Goal: Task Accomplishment & Management: Use online tool/utility

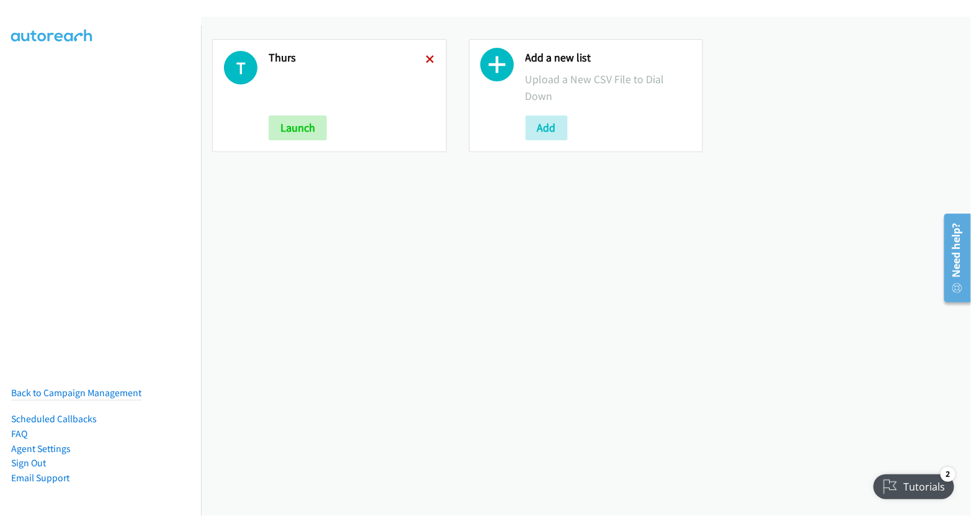
click at [427, 59] on icon at bounding box center [430, 60] width 9 height 9
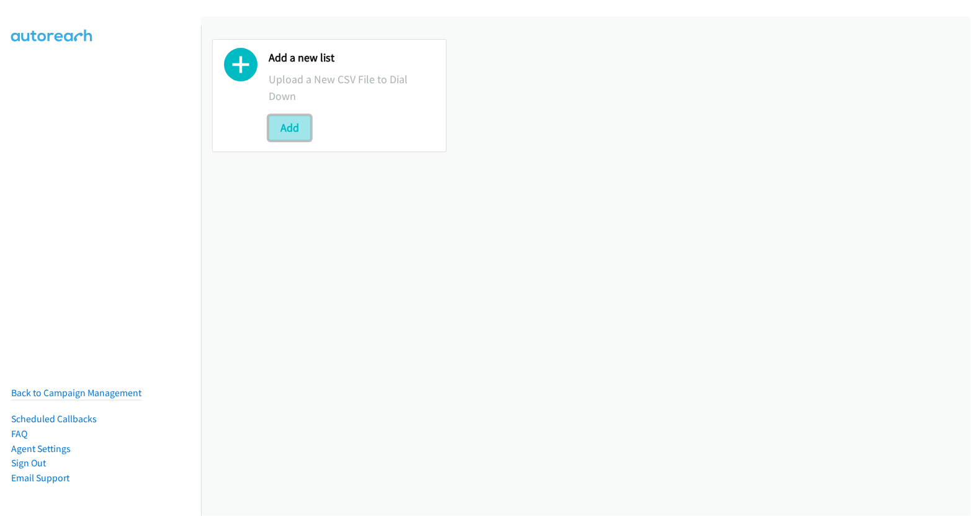
click at [284, 126] on button "Add" at bounding box center [290, 127] width 42 height 25
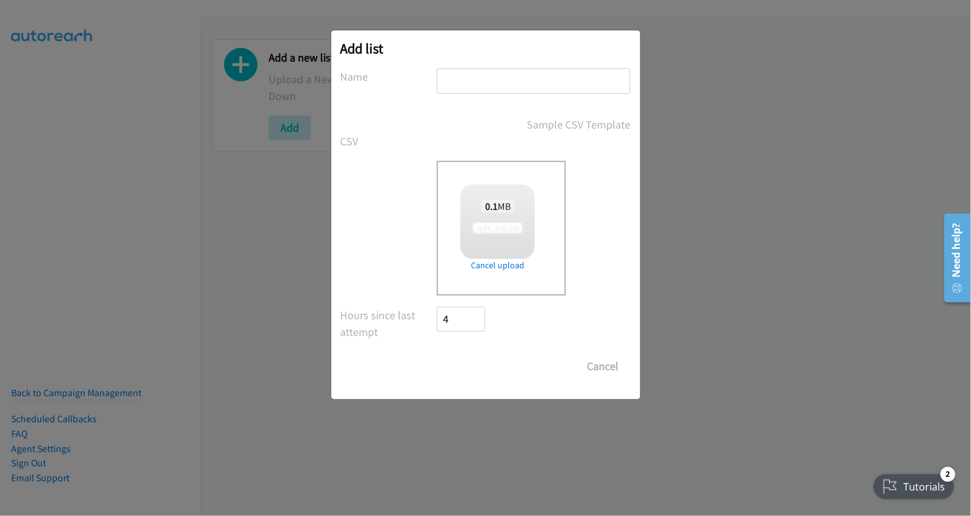
click at [529, 79] on input "text" at bounding box center [534, 80] width 194 height 25
checkbox input "true"
type input "fri"
click at [458, 367] on input "Save List" at bounding box center [469, 366] width 65 height 25
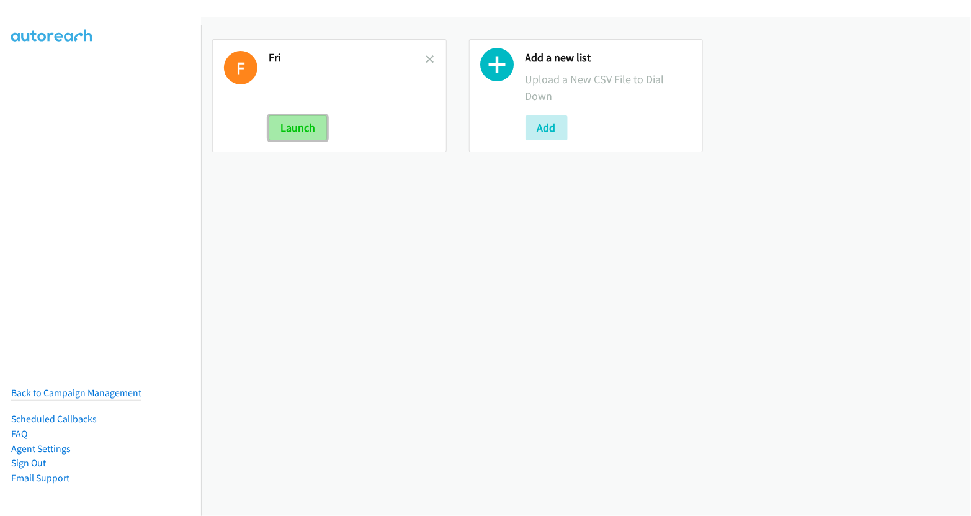
click at [303, 130] on button "Launch" at bounding box center [298, 127] width 58 height 25
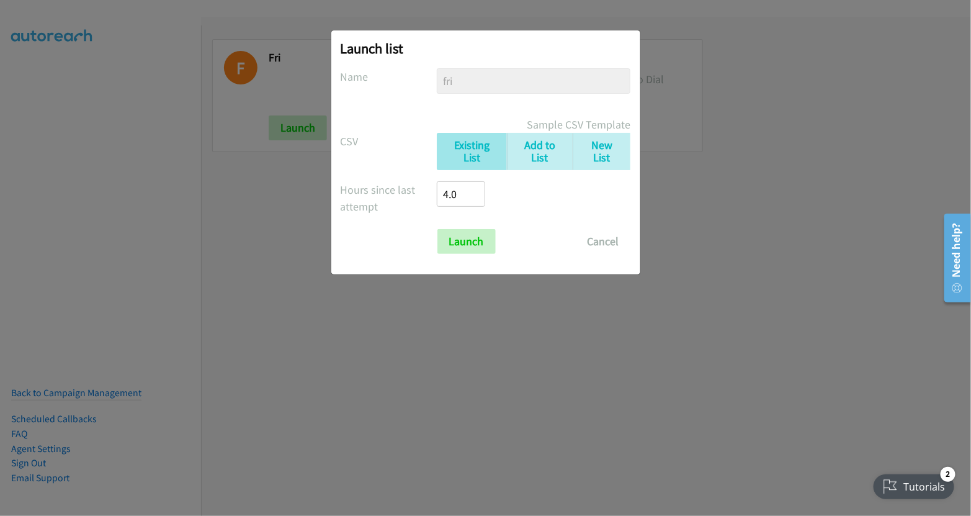
click at [468, 252] on div "Launch list No phone fields were returned for that Report or List View Please u…" at bounding box center [485, 152] width 309 height 244
click at [468, 243] on input "Launch" at bounding box center [466, 241] width 58 height 25
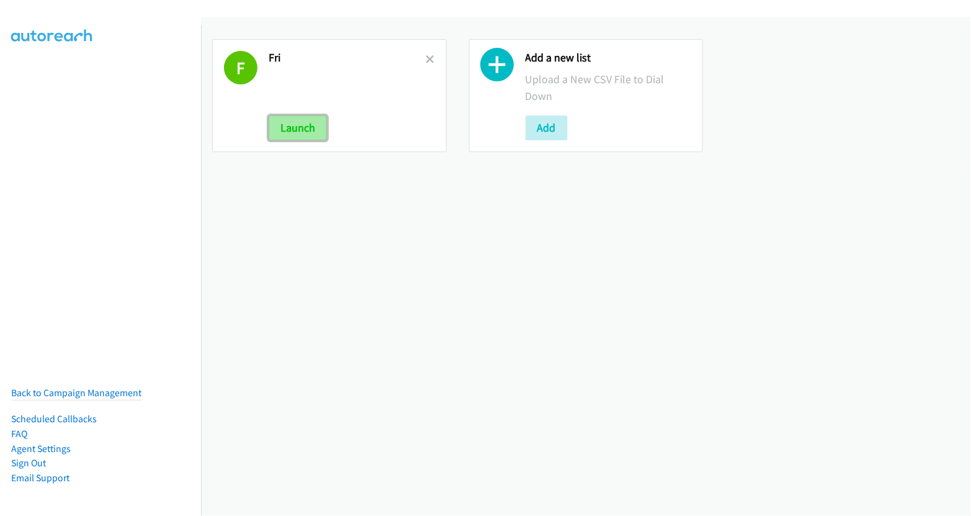
click at [291, 132] on button "Launch" at bounding box center [298, 127] width 58 height 25
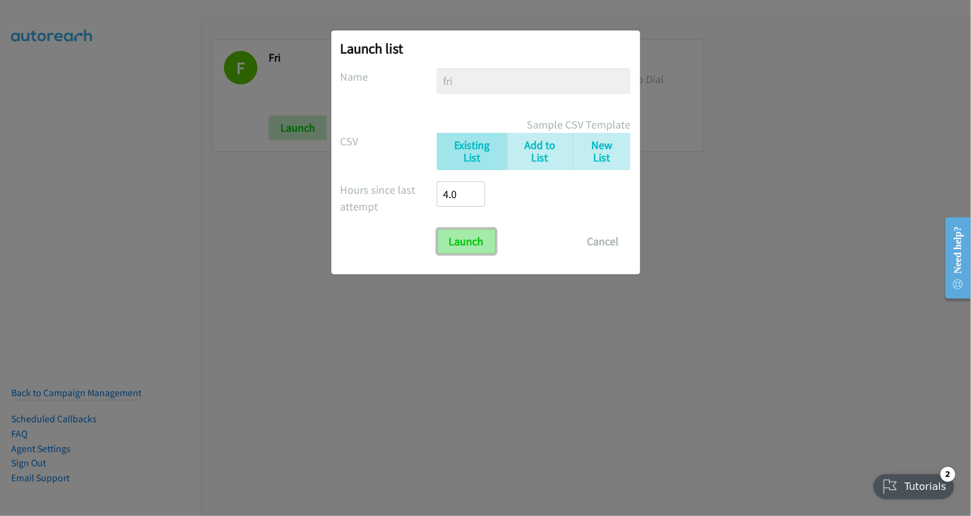
click at [472, 241] on input "Launch" at bounding box center [466, 241] width 58 height 25
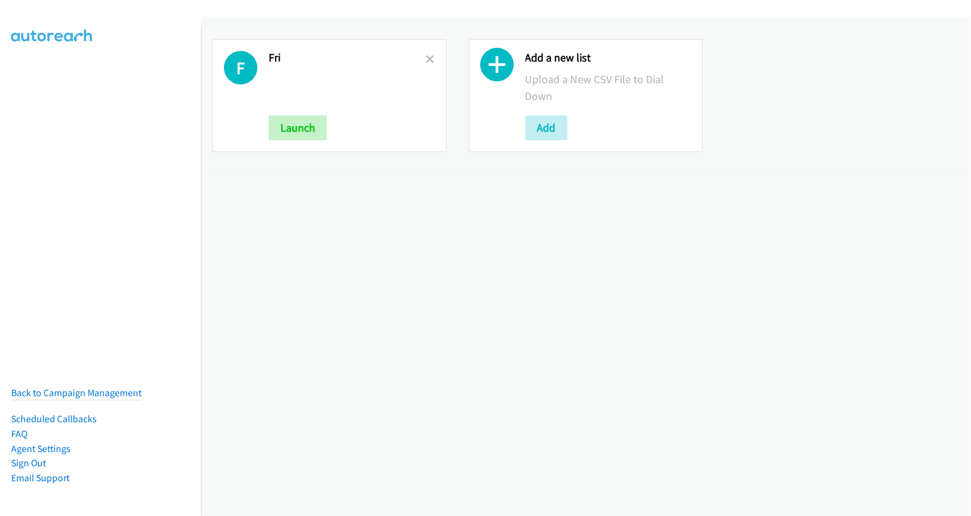
click at [432, 55] on div "F Fri Launch" at bounding box center [329, 95] width 235 height 113
click at [429, 56] on icon at bounding box center [430, 60] width 9 height 9
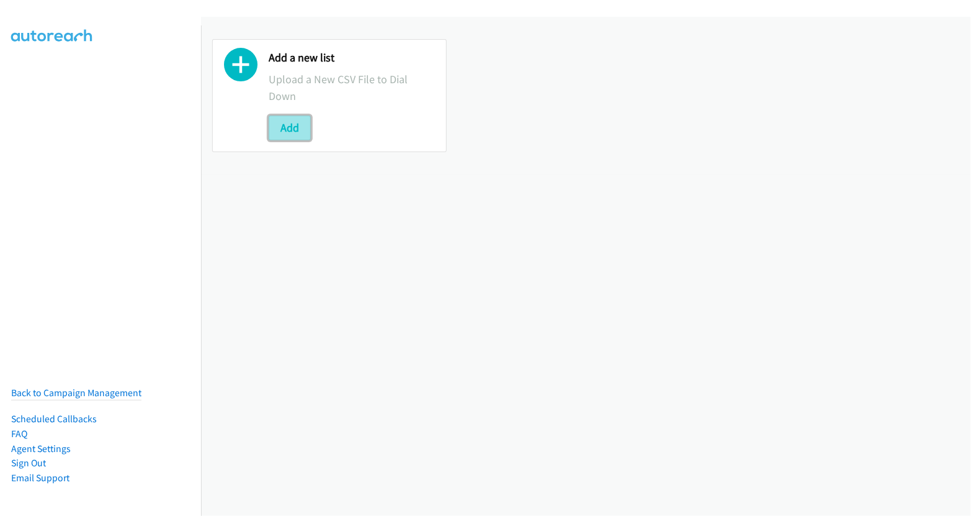
click at [279, 130] on button "Add" at bounding box center [290, 127] width 42 height 25
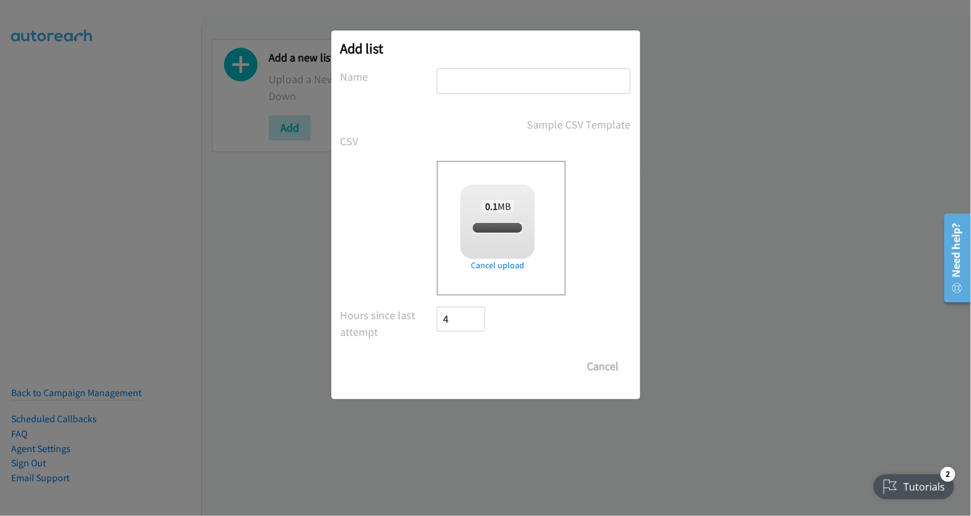
click at [509, 75] on input "text" at bounding box center [534, 80] width 194 height 25
checkbox input "true"
type input "fri"
click at [474, 359] on input "Save List" at bounding box center [469, 366] width 65 height 25
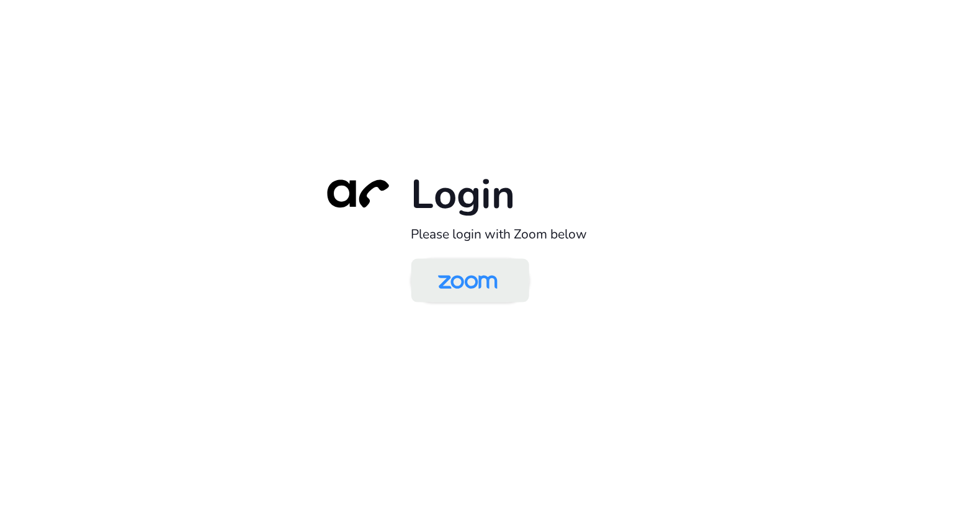
click at [455, 285] on img at bounding box center [468, 281] width 86 height 40
click at [471, 274] on img at bounding box center [468, 281] width 86 height 40
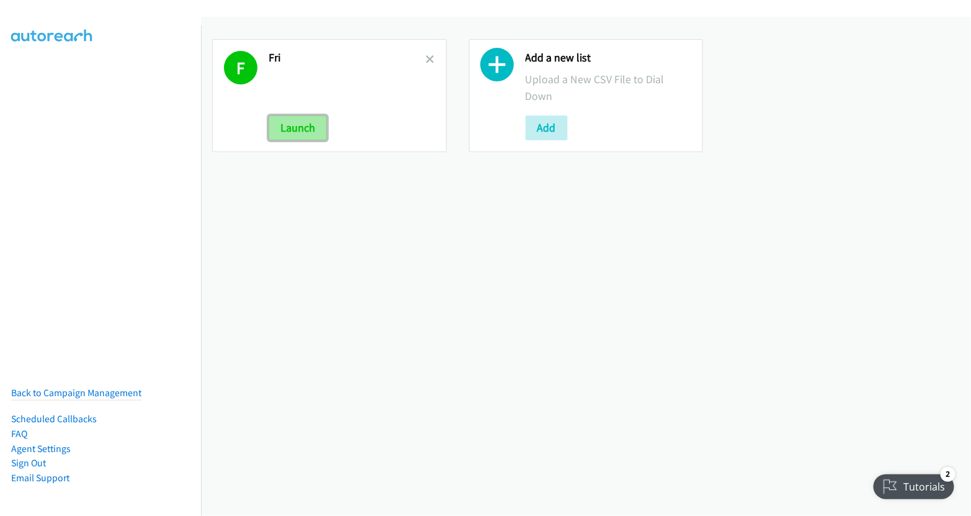
click at [309, 126] on button "Launch" at bounding box center [298, 127] width 58 height 25
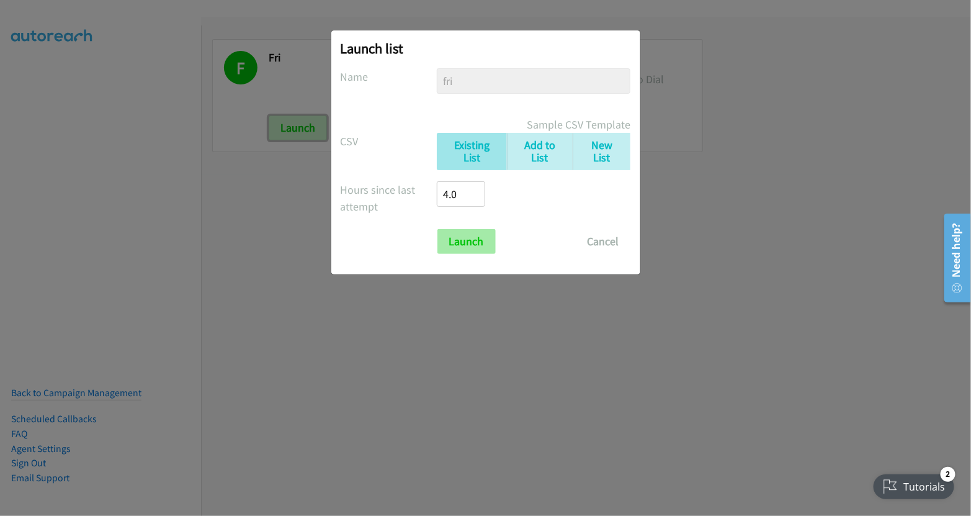
click at [470, 241] on input "Launch" at bounding box center [466, 241] width 58 height 25
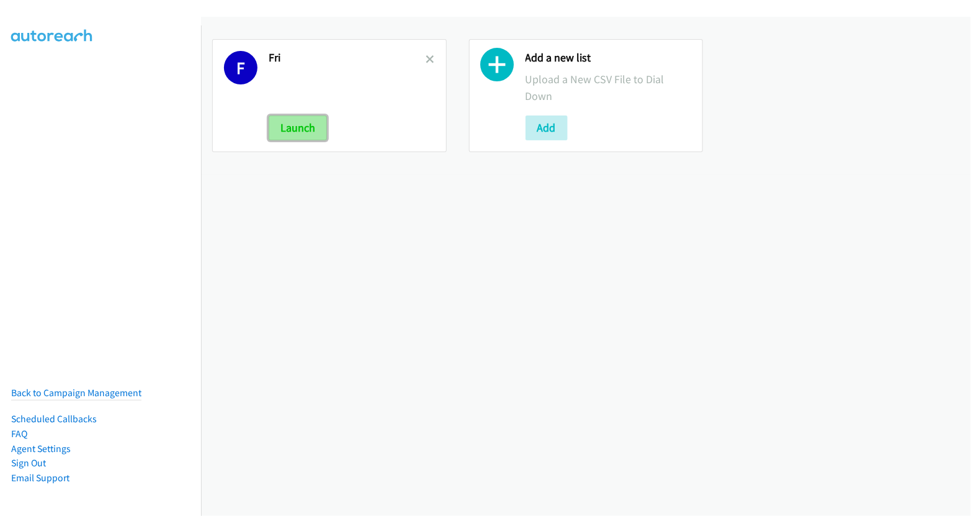
click at [309, 127] on button "Launch" at bounding box center [298, 127] width 58 height 25
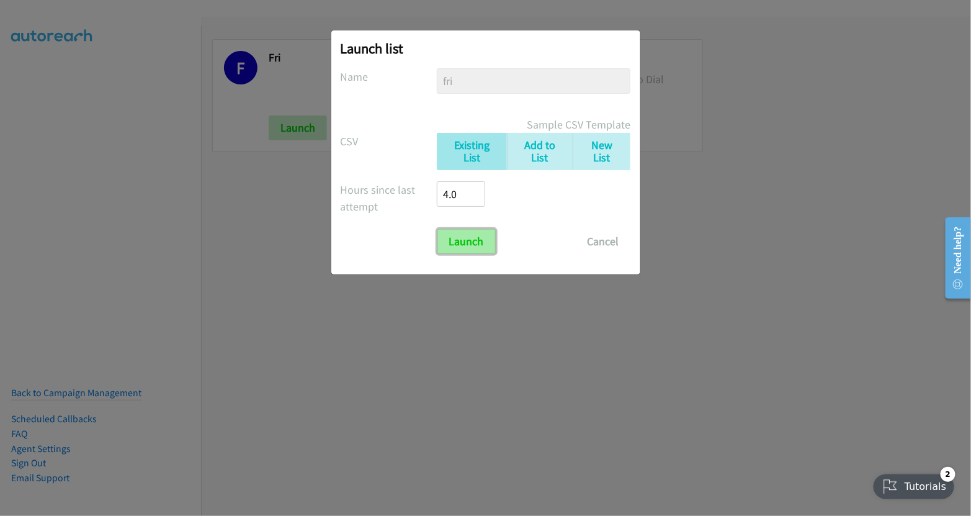
click at [475, 233] on input "Launch" at bounding box center [466, 241] width 58 height 25
